Goal: Information Seeking & Learning: Learn about a topic

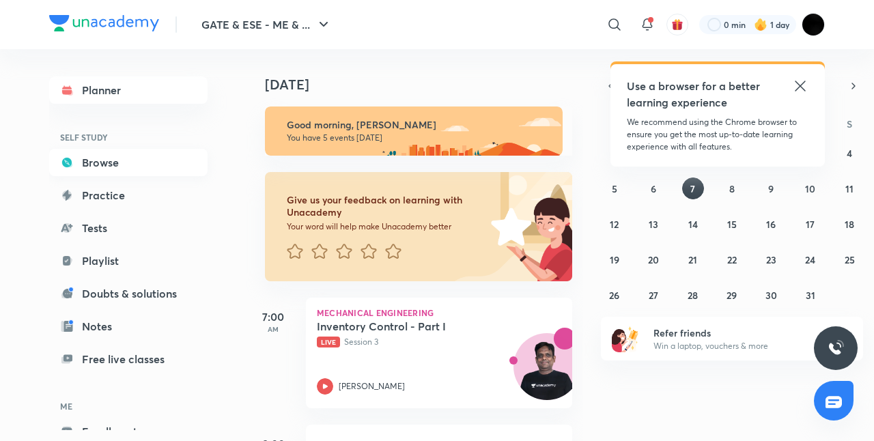
click at [102, 168] on link "Browse" at bounding box center [128, 162] width 158 height 27
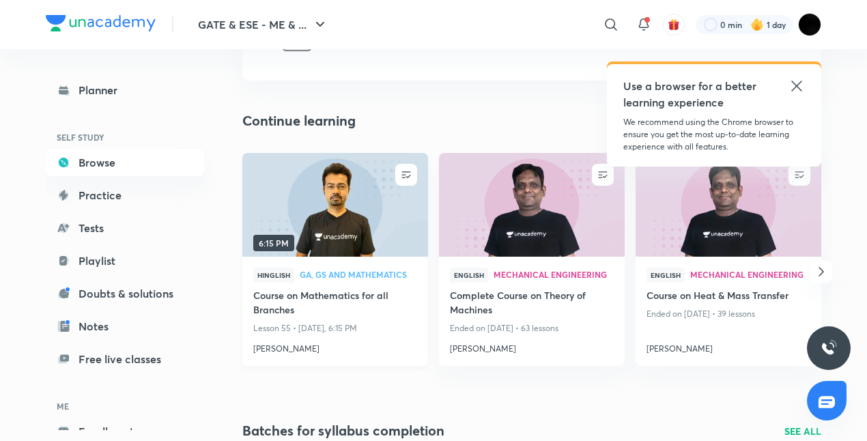
scroll to position [68, 0]
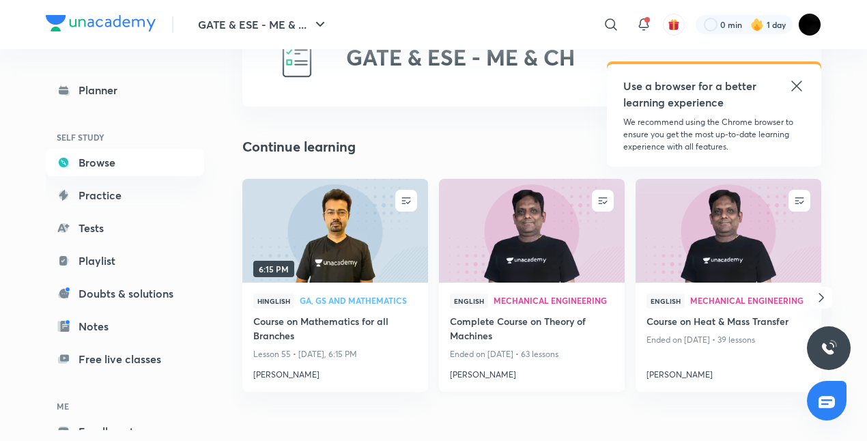
click at [563, 254] on img at bounding box center [531, 231] width 189 height 106
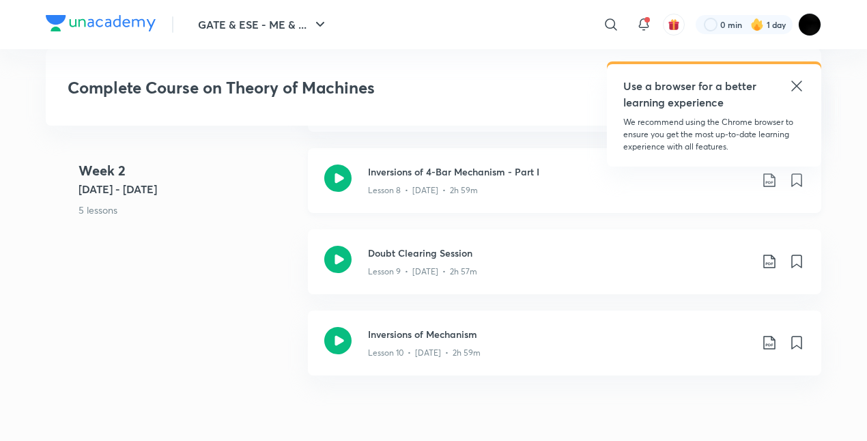
scroll to position [1366, 0]
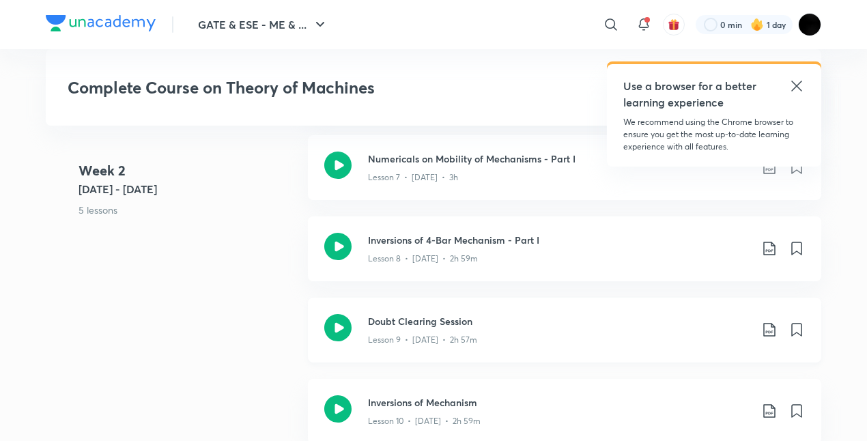
click at [576, 328] on div "Lesson 9 • [DATE] • 2h 57m" at bounding box center [559, 337] width 382 height 18
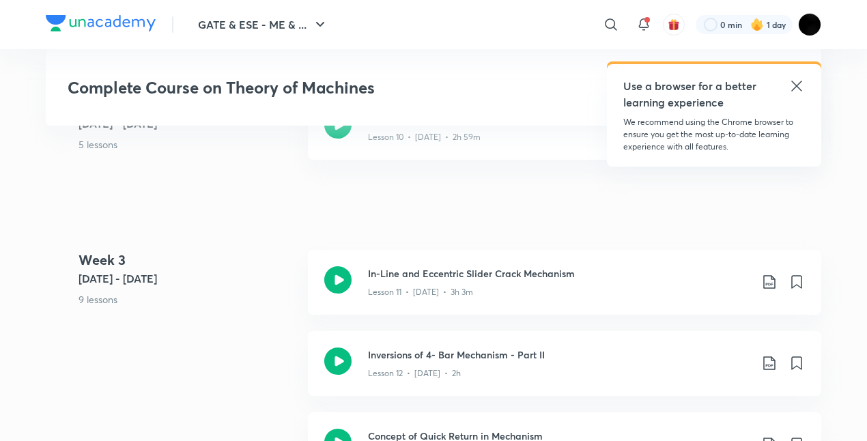
scroll to position [1707, 0]
